Goal: Task Accomplishment & Management: Use online tool/utility

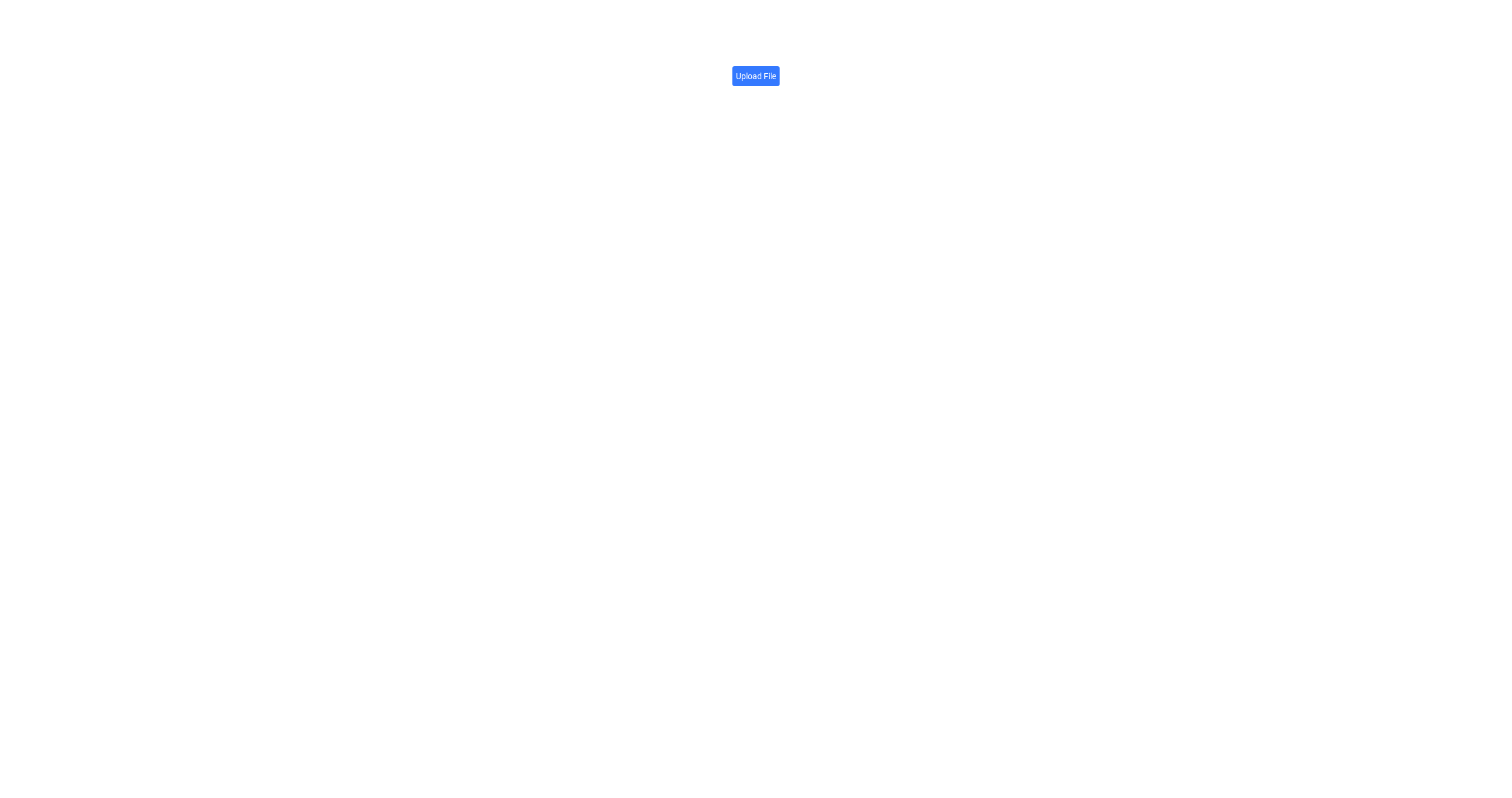
click at [760, 79] on label "Upload File" at bounding box center [756, 76] width 47 height 20
click at [776, 70] on input "Upload File" at bounding box center [776, 70] width 0 height 0
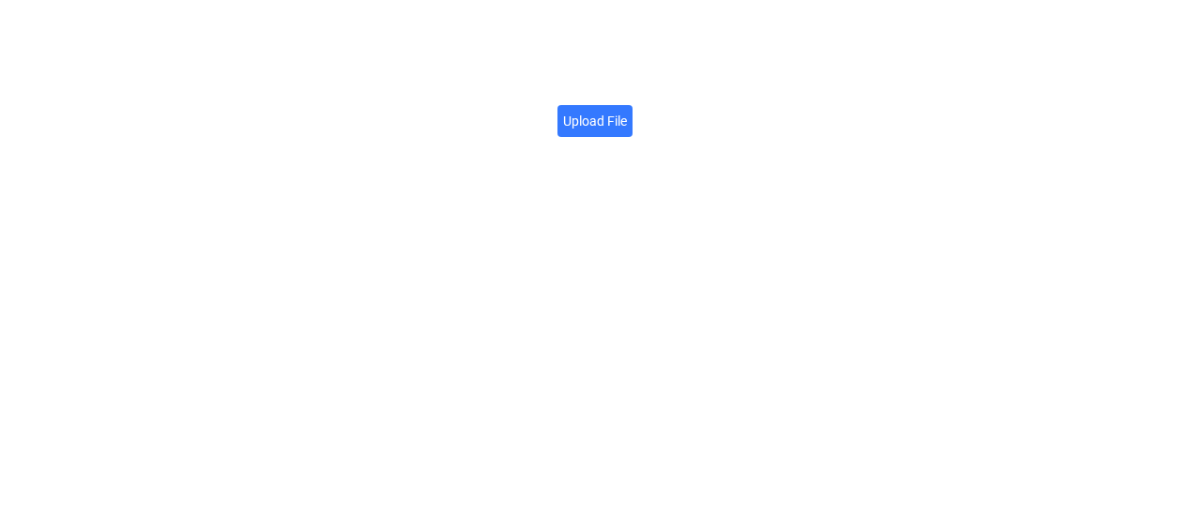
click at [597, 125] on label "Upload File" at bounding box center [595, 121] width 75 height 32
click at [627, 111] on input "Upload File" at bounding box center [627, 111] width 0 height 0
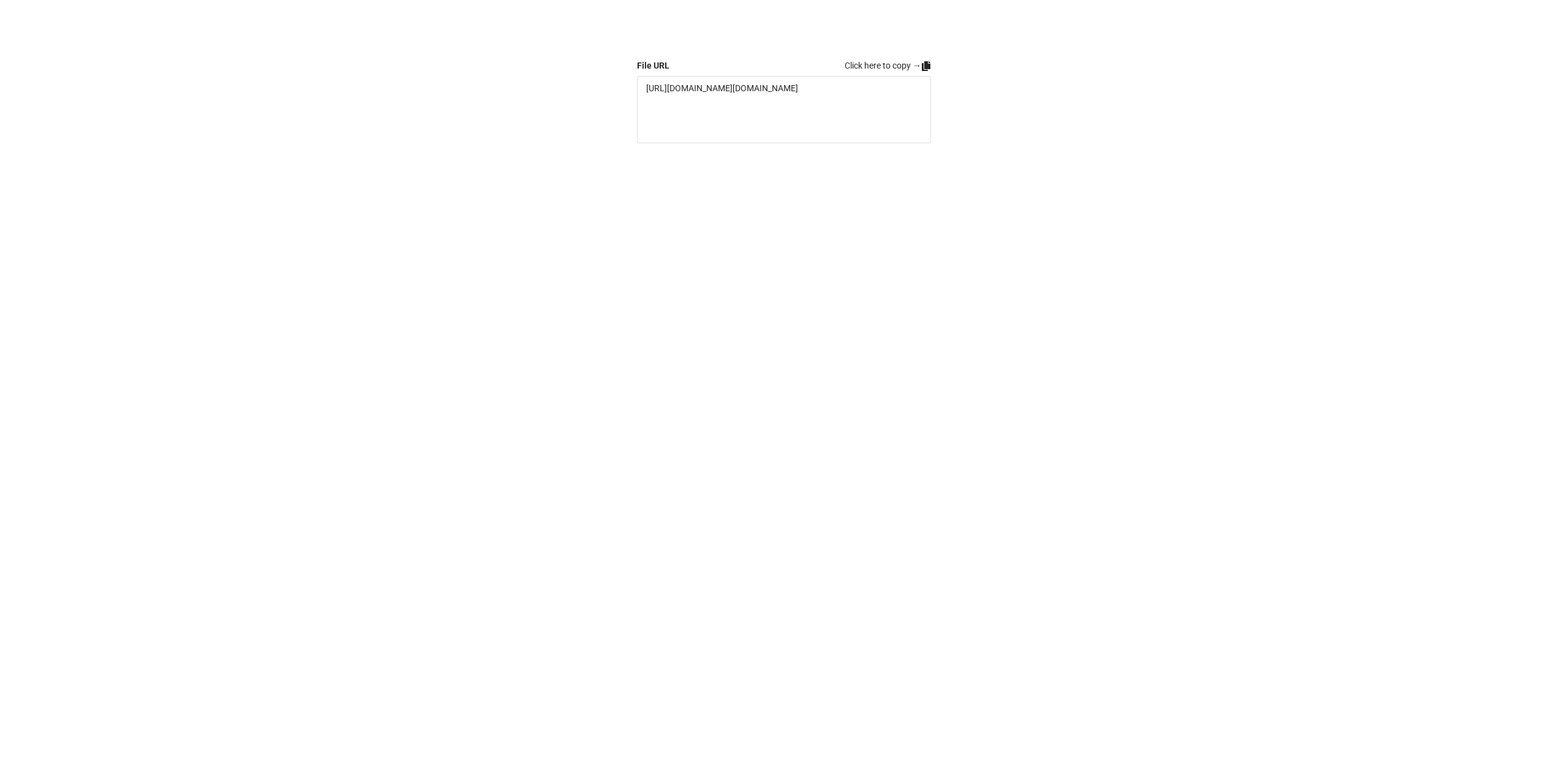
click at [889, 64] on link "Click here to copy →" at bounding box center [887, 65] width 86 height 14
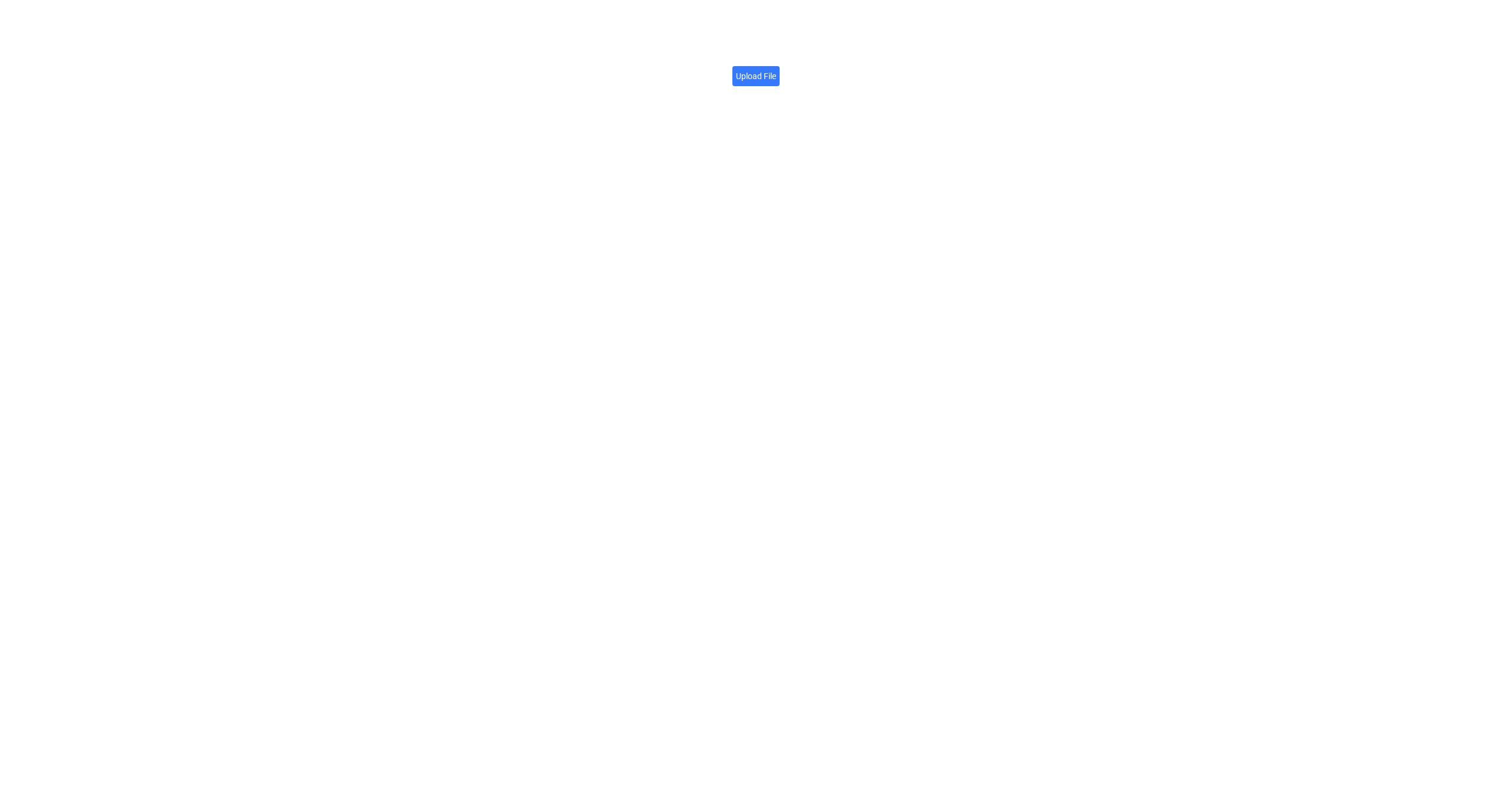
click at [263, 125] on div "Upload File" at bounding box center [756, 399] width 1512 height 798
